Goal: Task Accomplishment & Management: Use online tool/utility

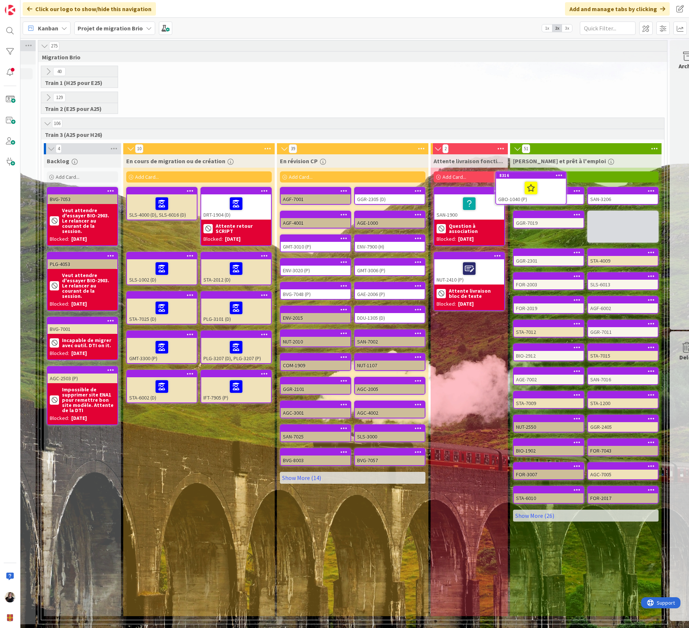
scroll to position [0, 73]
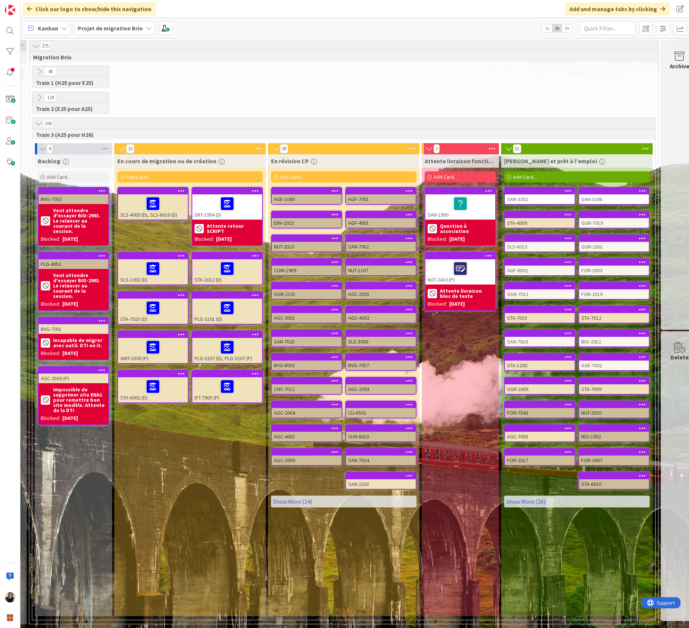
scroll to position [0, 92]
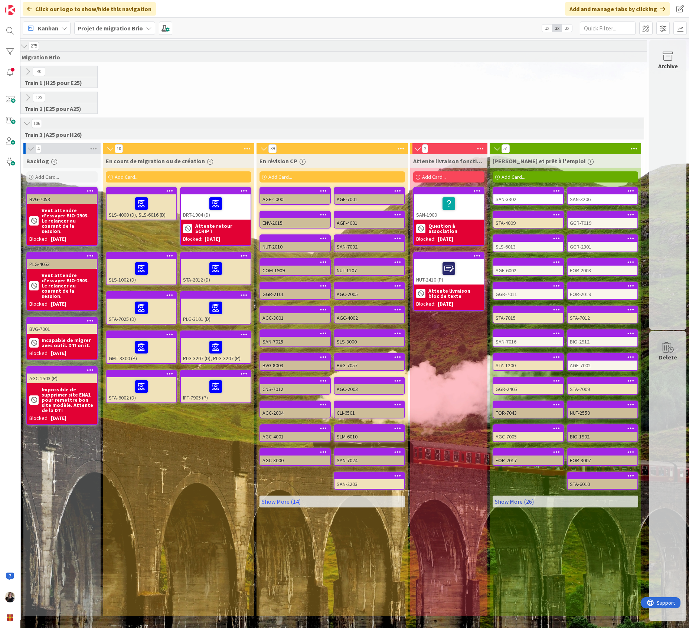
click at [522, 500] on link "Show More (26)" at bounding box center [564, 502] width 145 height 12
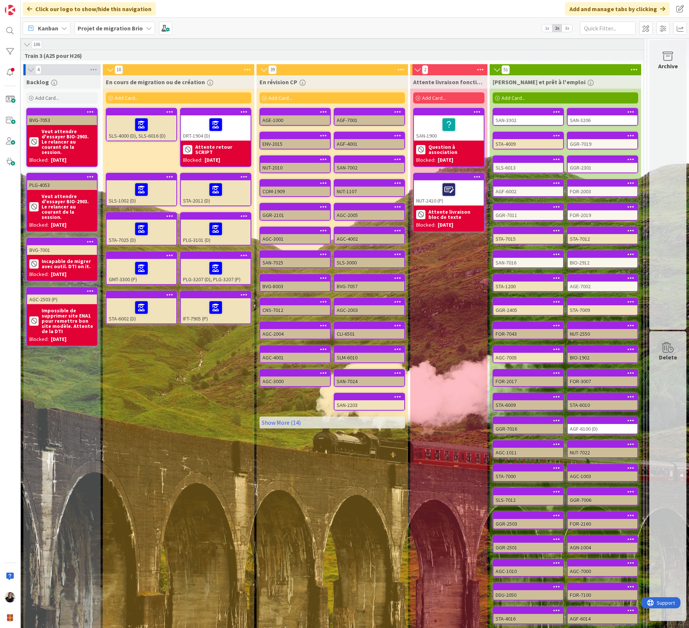
scroll to position [30, 92]
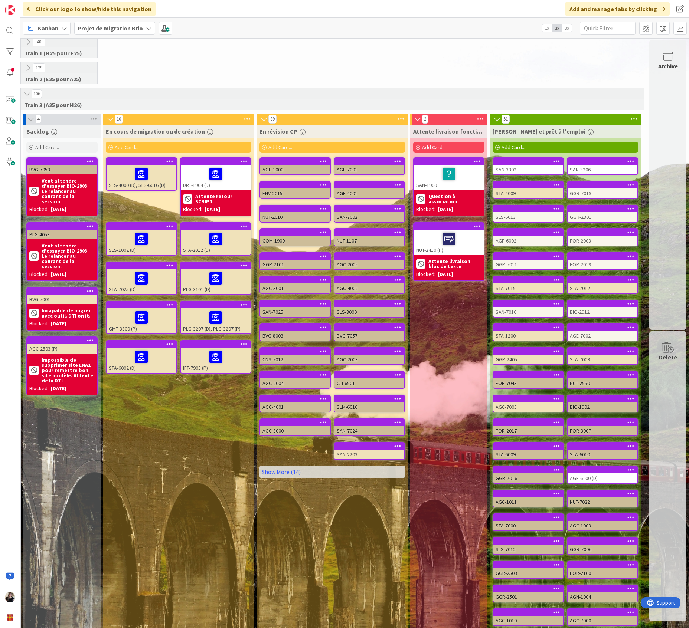
click at [629, 114] on icon at bounding box center [634, 119] width 10 height 11
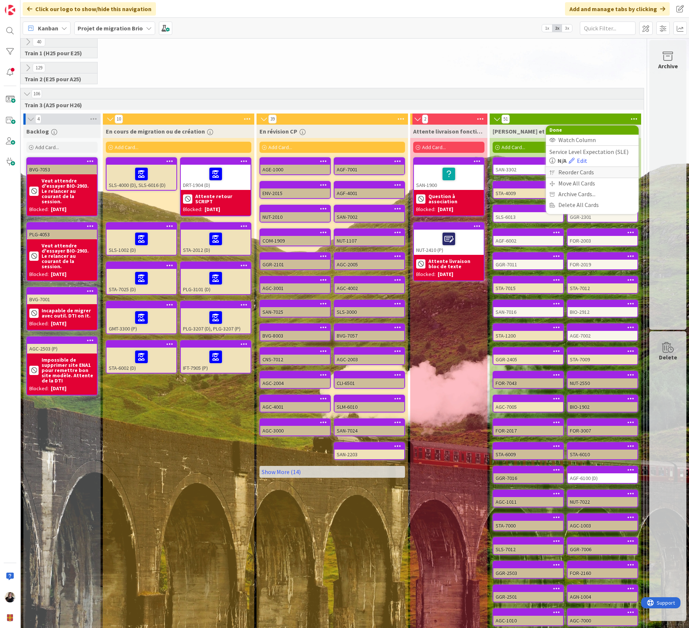
click at [590, 170] on div "Reorder Cards" at bounding box center [591, 172] width 93 height 11
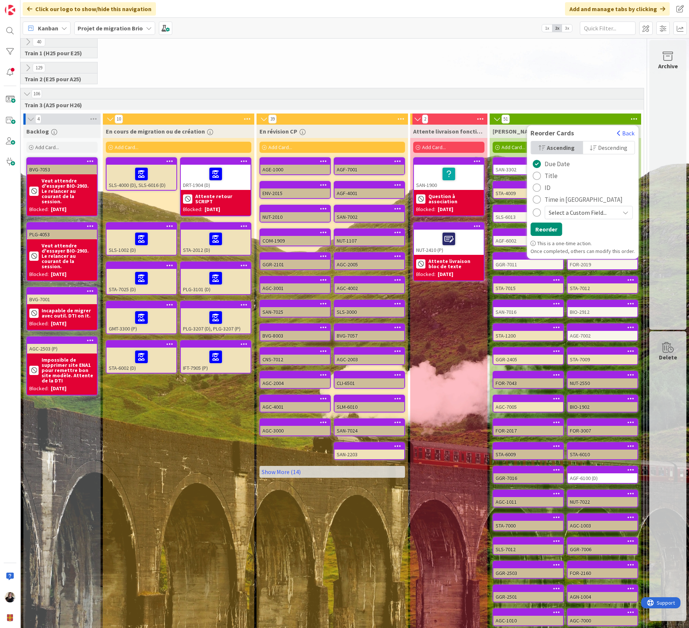
click at [536, 175] on div "radio" at bounding box center [536, 176] width 8 height 8
click at [549, 231] on button "Reorder" at bounding box center [546, 229] width 32 height 13
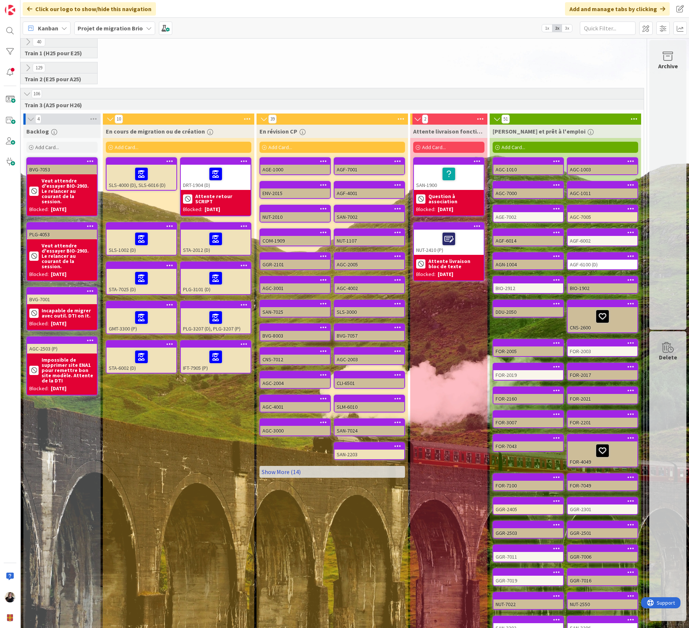
click at [278, 470] on link "Show More (14)" at bounding box center [331, 472] width 145 height 12
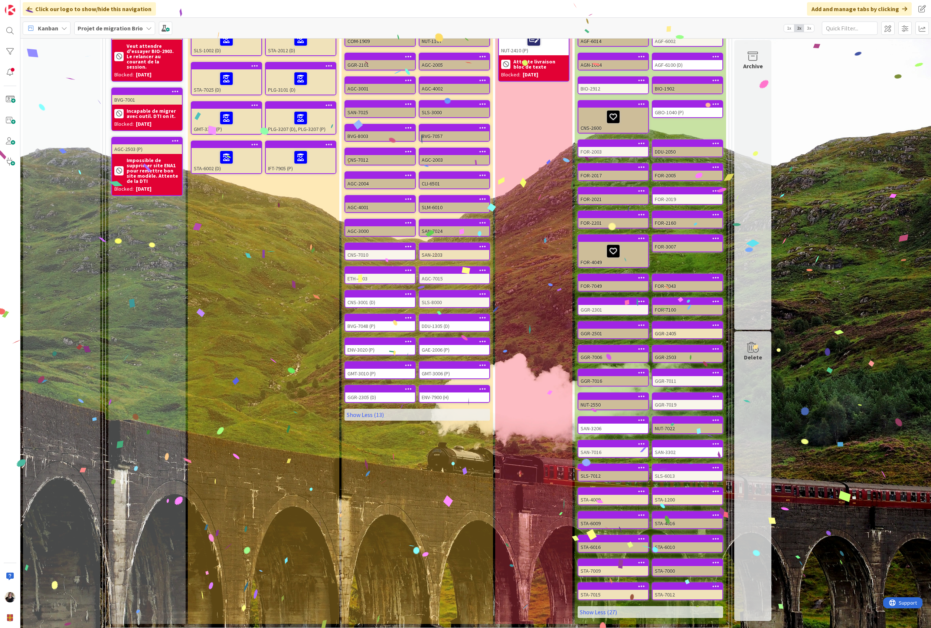
scroll to position [31, 0]
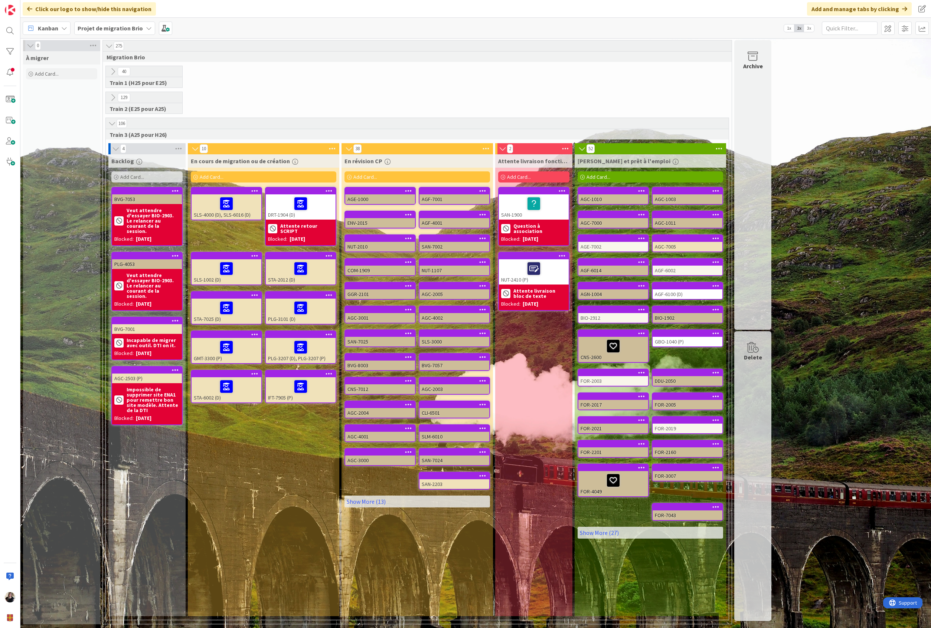
click at [294, 101] on div "129 Train 2 (E25 pour A25)" at bounding box center [417, 105] width 626 height 26
